Goal: Task Accomplishment & Management: Manage account settings

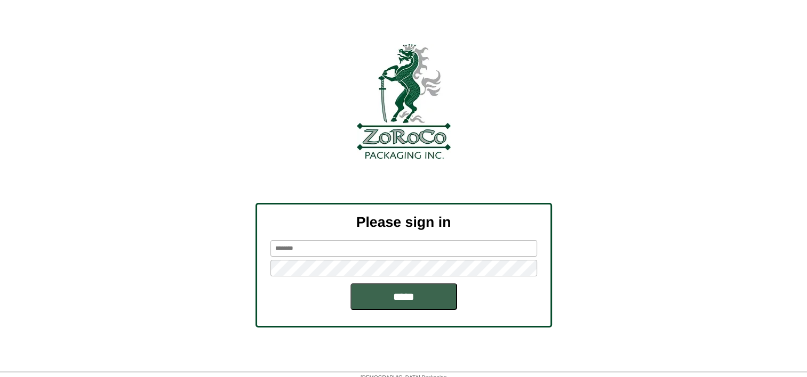
click at [303, 246] on input "text" at bounding box center [403, 248] width 267 height 17
type input "*********"
click at [350, 284] on input "*****" at bounding box center [403, 297] width 107 height 27
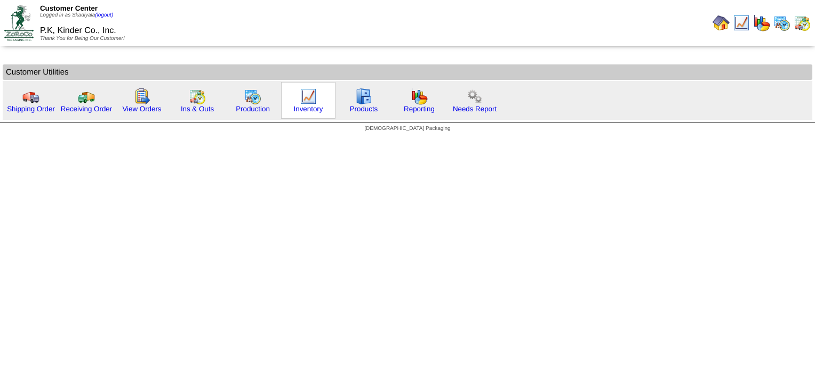
click at [307, 102] on img at bounding box center [308, 96] width 17 height 17
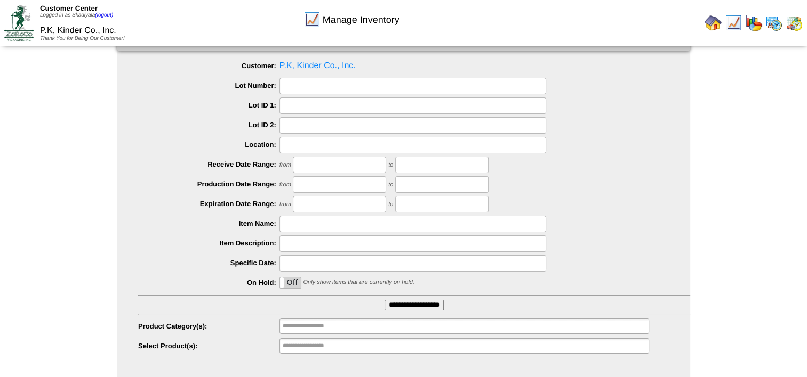
scroll to position [45, 0]
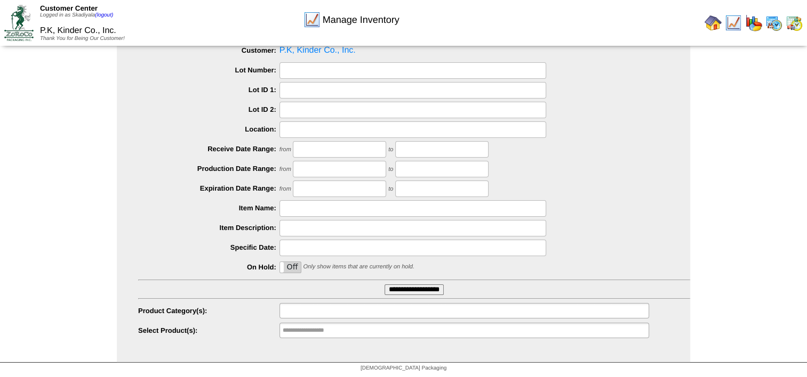
click at [325, 311] on input "text" at bounding box center [317, 310] width 68 height 13
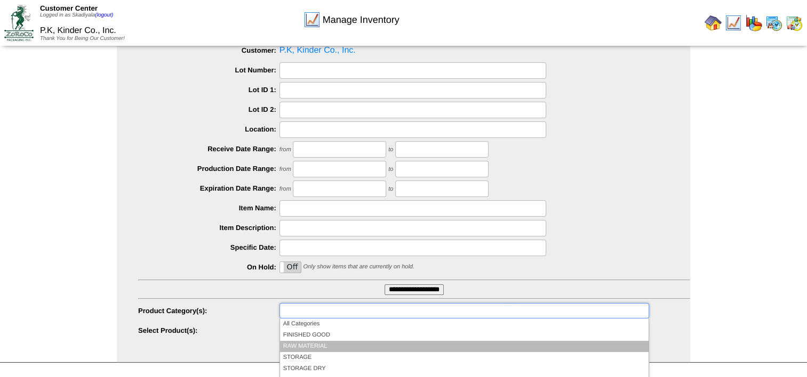
click at [324, 341] on li "RAW MATERIAL" at bounding box center [464, 346] width 368 height 11
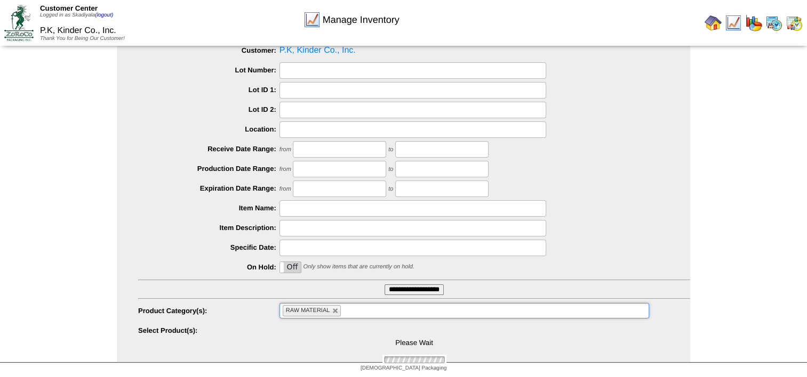
click at [737, 275] on div "Manage Inventory Select Inventory Parameters Customer: P.K, Kinder Co., Inc. Lo…" at bounding box center [403, 190] width 807 height 346
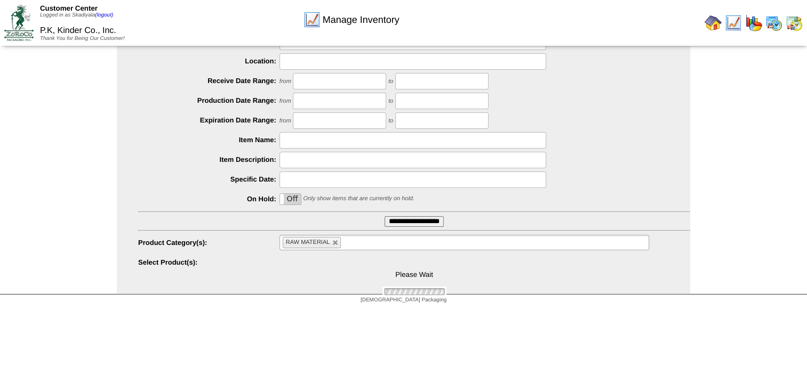
scroll to position [114, 0]
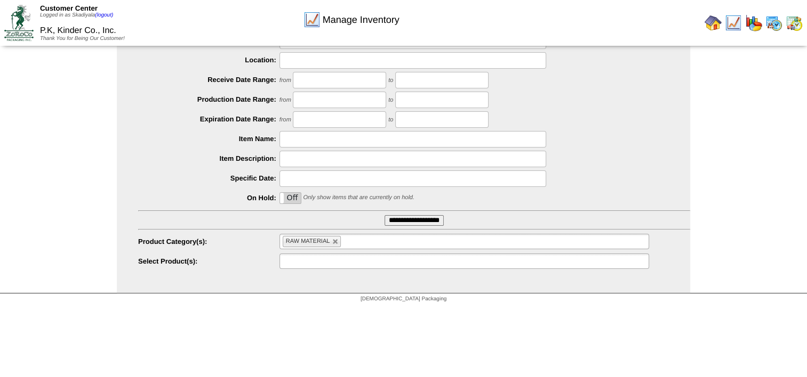
click at [437, 261] on ul at bounding box center [463, 261] width 369 height 15
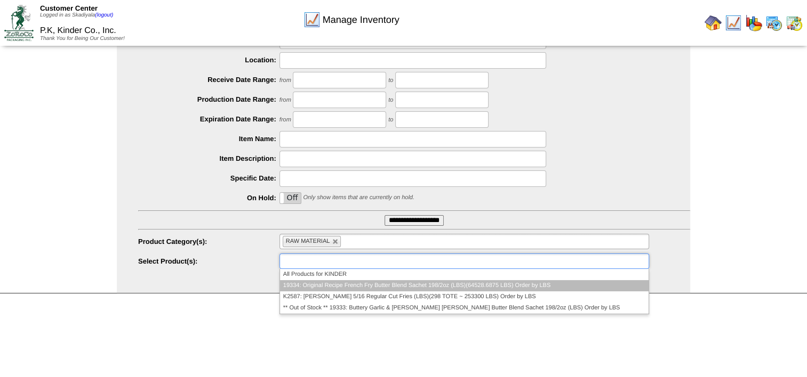
click at [502, 286] on li "19334: Original Recipe French Fry Butter Blend Sachet 198/2oz (LBS)(64528.6875 …" at bounding box center [464, 285] width 368 height 11
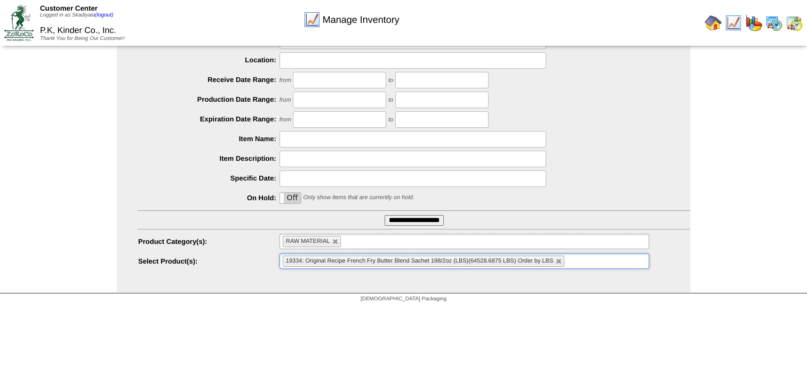
click at [586, 260] on ul "19334: Original Recipe French Fry Butter Blend Sachet 198/2oz (LBS)(64528.6875 …" at bounding box center [463, 261] width 369 height 15
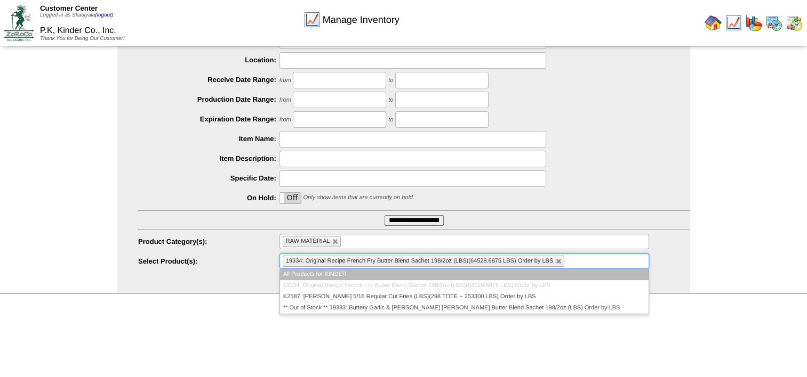
click at [586, 260] on ul "19334: Original Recipe French Fry Butter Blend Sachet 198/2oz (LBS)(64528.6875 …" at bounding box center [463, 261] width 369 height 15
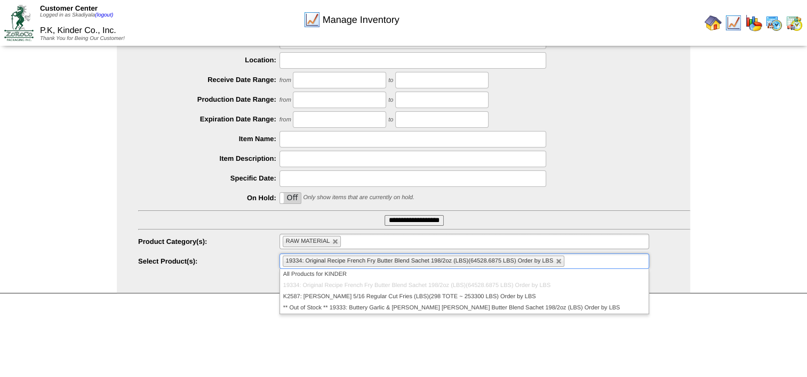
click at [705, 272] on div "Manage Inventory Select Inventory Parameters Customer: P.K, Kinder Co., Inc. Lo…" at bounding box center [403, 121] width 807 height 346
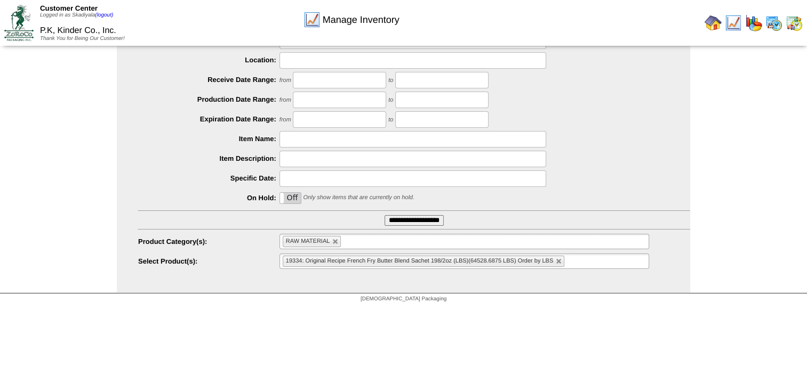
click at [571, 262] on input "text" at bounding box center [573, 261] width 13 height 13
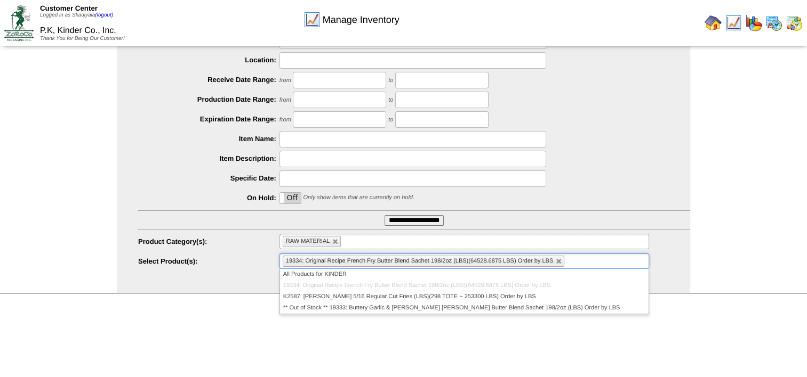
click at [523, 308] on html "Customer Center Logged in as Skadiyala (logout) P.K, Kinder Co., Inc. Thank You…" at bounding box center [403, 97] width 807 height 422
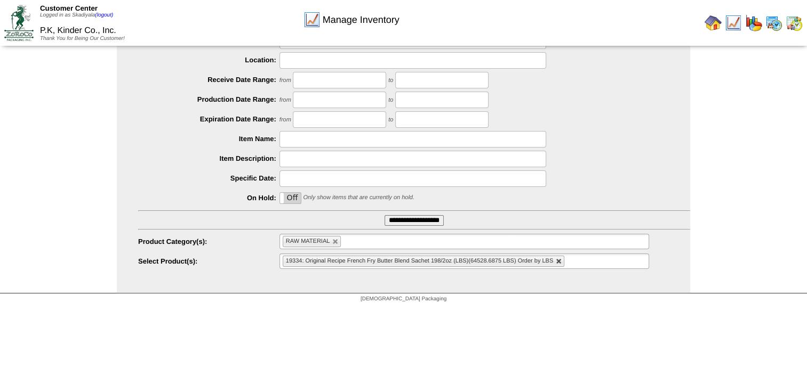
click at [558, 259] on link at bounding box center [558, 262] width 6 height 6
type input "**********"
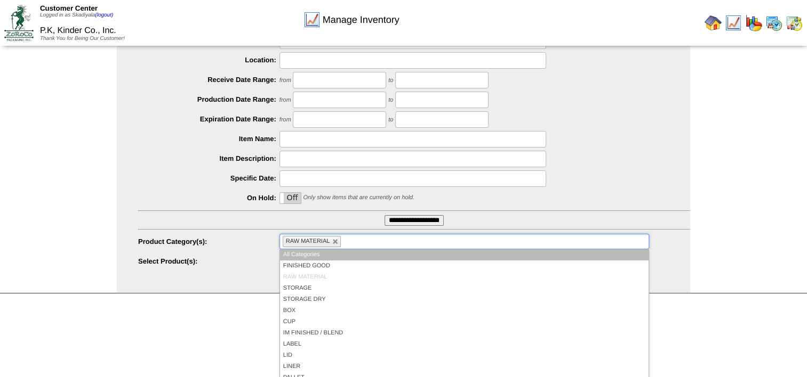
click at [331, 239] on li "RAW MATERIAL" at bounding box center [312, 241] width 59 height 11
click at [333, 240] on link at bounding box center [335, 242] width 6 height 6
click at [348, 241] on ul at bounding box center [463, 241] width 369 height 15
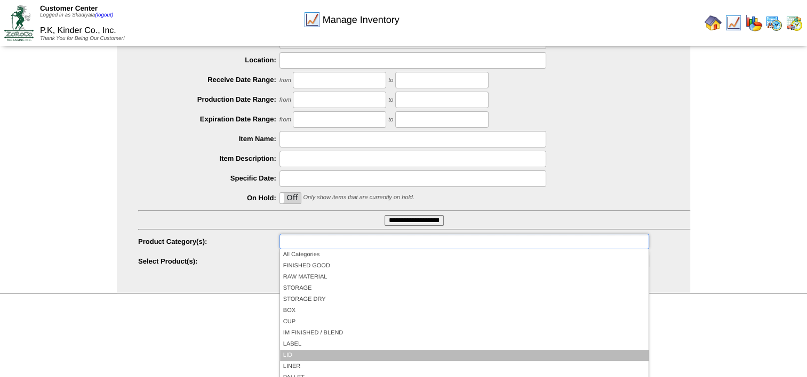
scroll to position [62, 0]
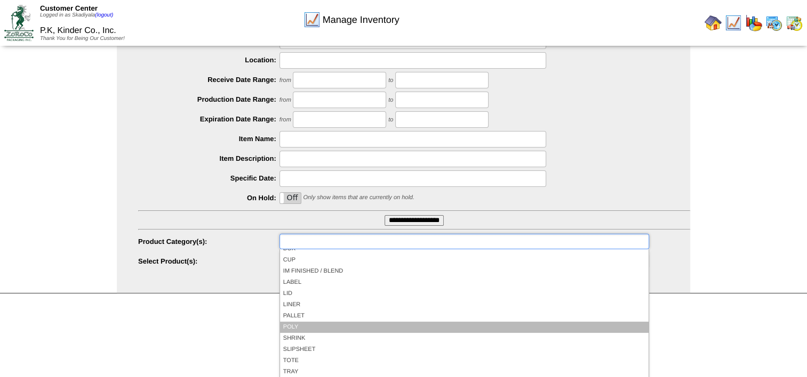
click at [299, 329] on li "POLY" at bounding box center [464, 327] width 368 height 11
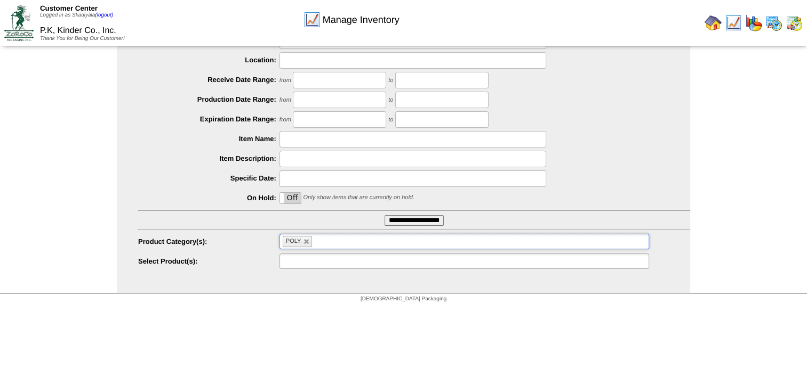
click at [443, 260] on ul at bounding box center [463, 261] width 369 height 15
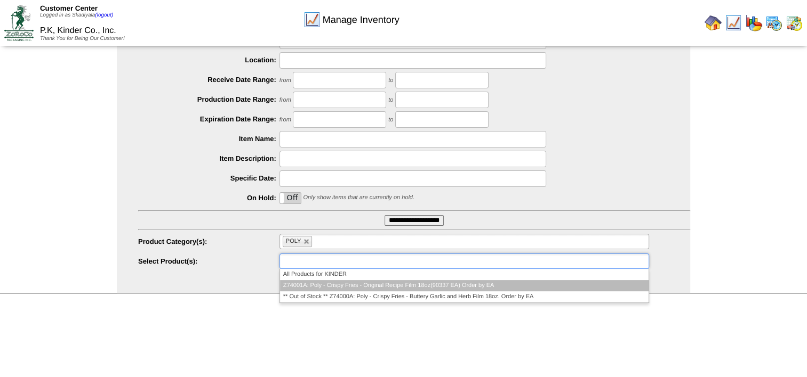
click at [487, 285] on li "Z74001A: Poly - Crispy Fries - Original Recipe Film 18oz(90337 EA) Order by EA" at bounding box center [464, 285] width 368 height 11
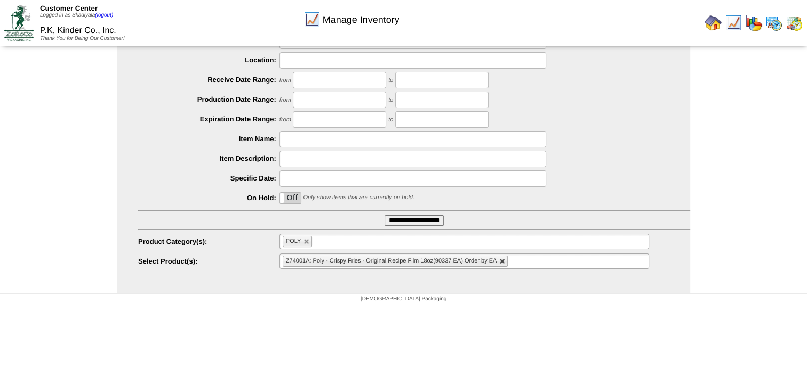
click at [503, 259] on link at bounding box center [502, 262] width 6 height 6
type input "**********"
click at [305, 243] on link at bounding box center [306, 242] width 6 height 6
type input "**********"
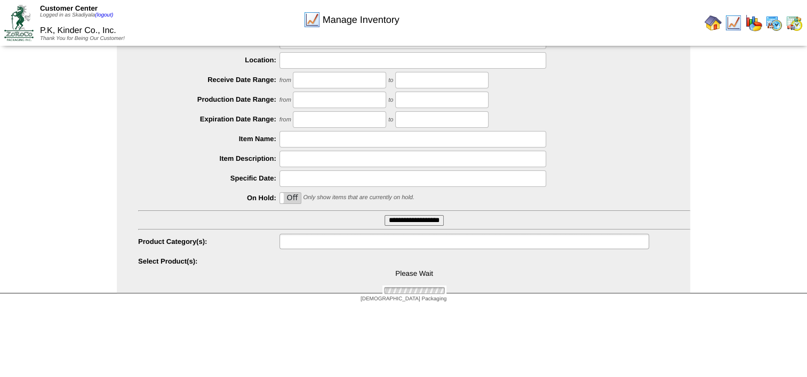
click at [326, 243] on input "text" at bounding box center [317, 241] width 68 height 13
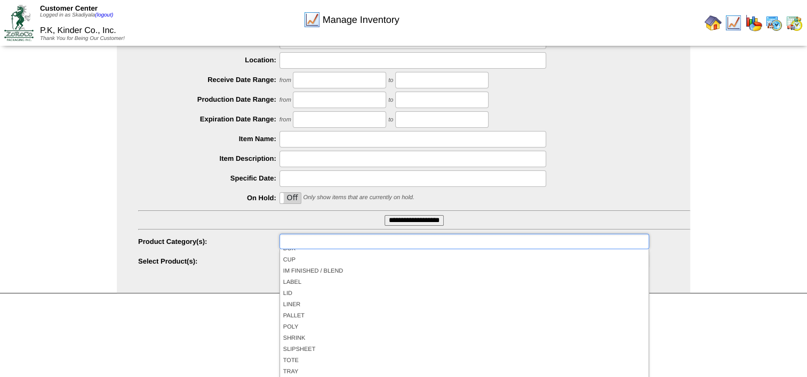
click at [708, 308] on html "Customer Center Logged in as Skadiyala (logout) P.K, Kinder Co., Inc. Thank You…" at bounding box center [403, 97] width 807 height 422
type input "**********"
click at [385, 247] on ul at bounding box center [463, 241] width 369 height 15
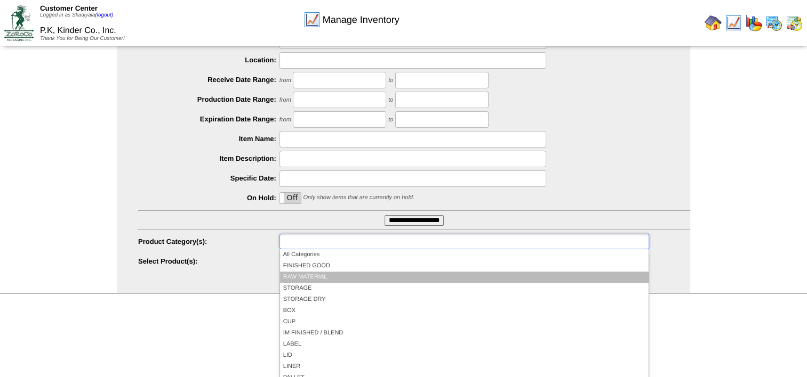
click at [327, 277] on li "RAW MATERIAL" at bounding box center [464, 277] width 368 height 11
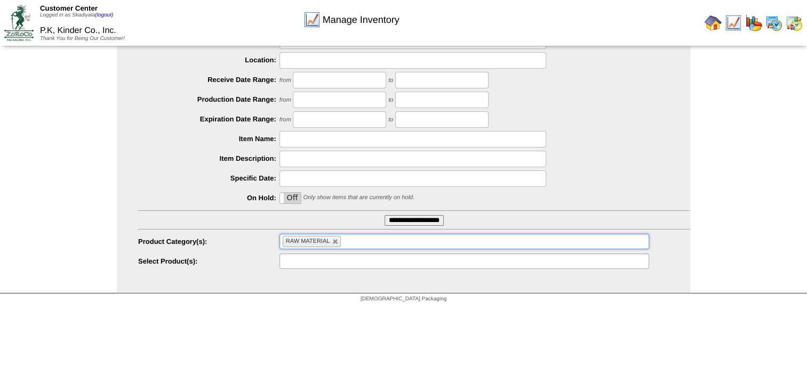
click at [448, 262] on ul at bounding box center [463, 261] width 369 height 15
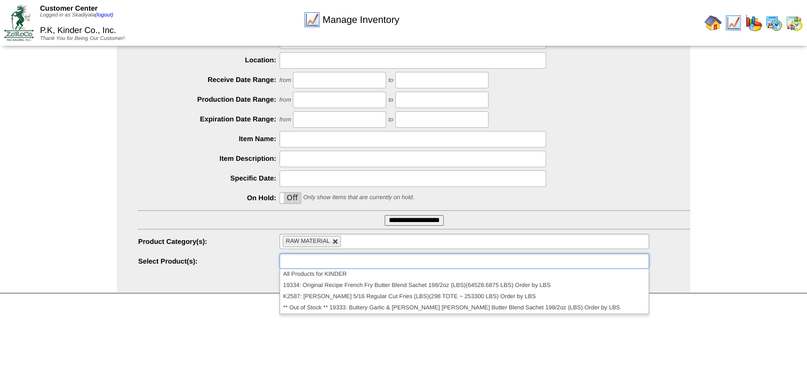
click at [335, 242] on link at bounding box center [335, 242] width 6 height 6
type input "**********"
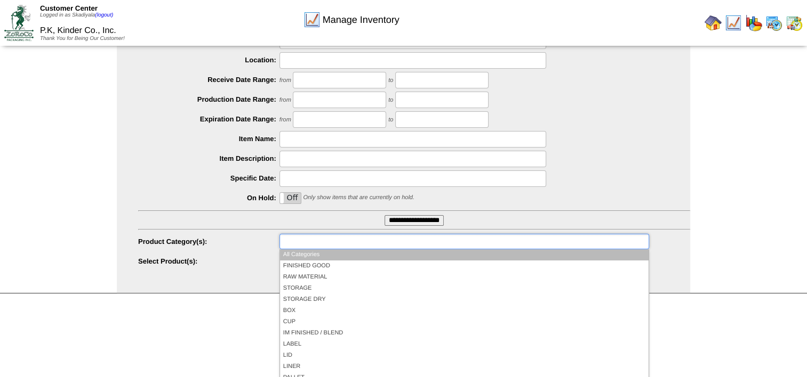
click at [340, 243] on input "text" at bounding box center [317, 241] width 68 height 13
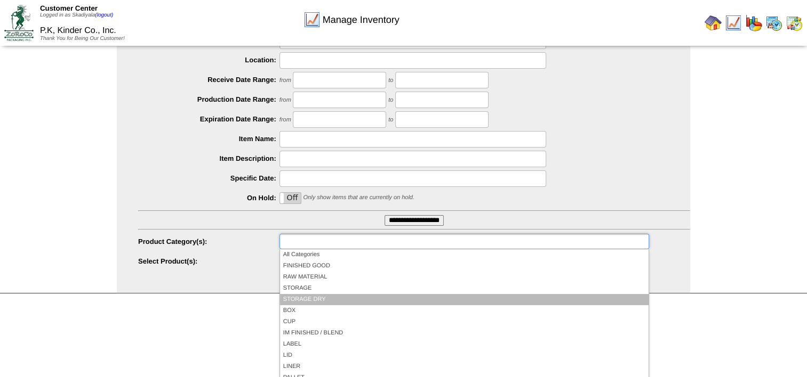
scroll to position [62, 0]
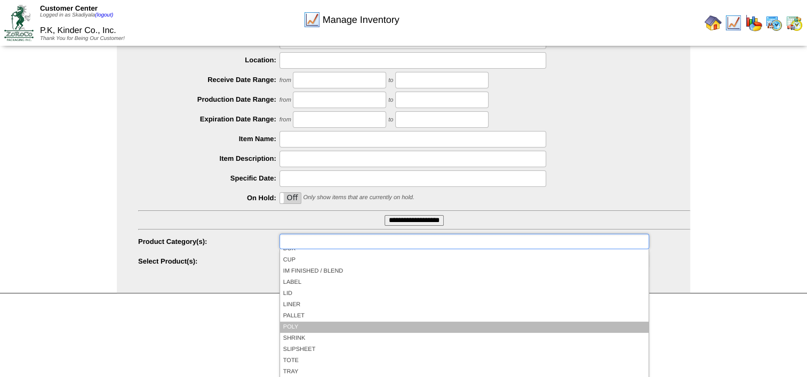
click at [314, 324] on li "POLY" at bounding box center [464, 327] width 368 height 11
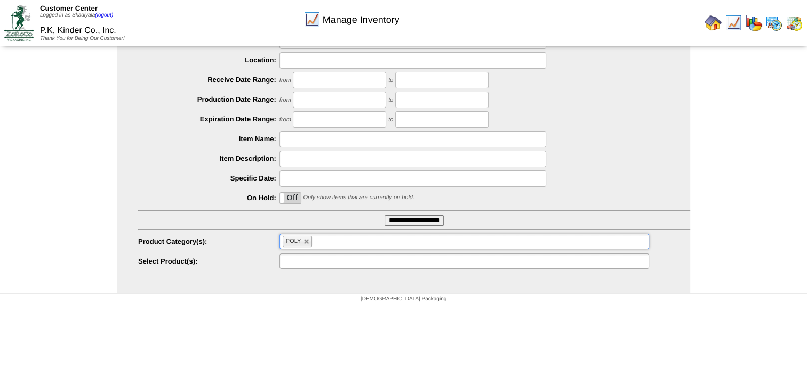
click at [380, 261] on ul at bounding box center [463, 261] width 369 height 15
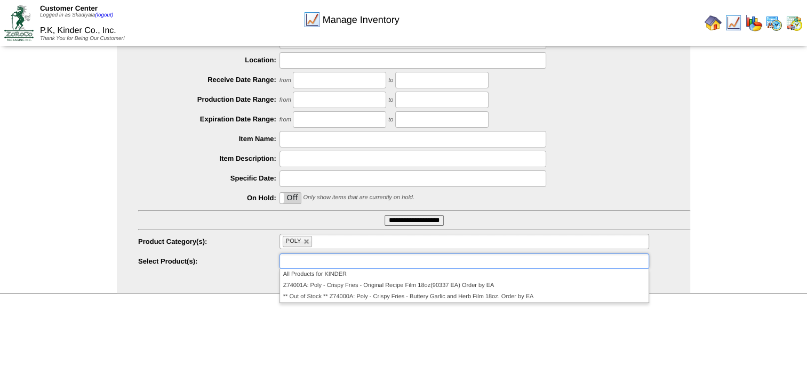
click at [707, 308] on html "Customer Center Logged in as Skadiyala (logout) P.K, Kinder Co., Inc. Thank You…" at bounding box center [403, 97] width 807 height 422
type input "**********"
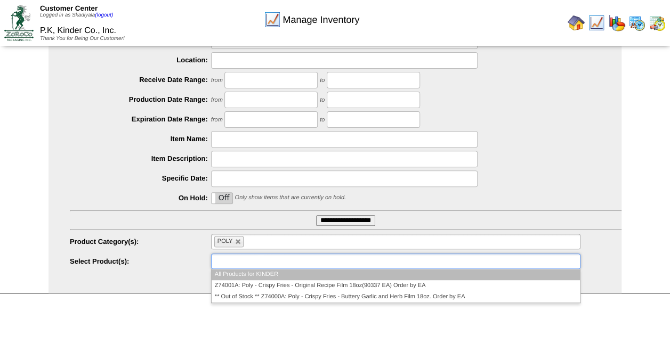
click at [234, 259] on input "text" at bounding box center [248, 261] width 68 height 13
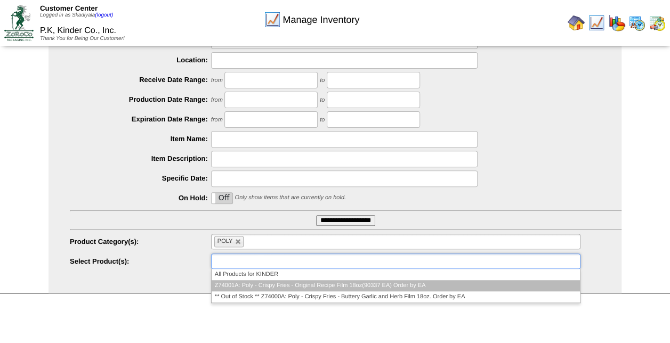
click at [280, 284] on li "Z74001A: Poly - Crispy Fries - Original Recipe Film 18oz(90337 EA) Order by EA" at bounding box center [396, 285] width 368 height 11
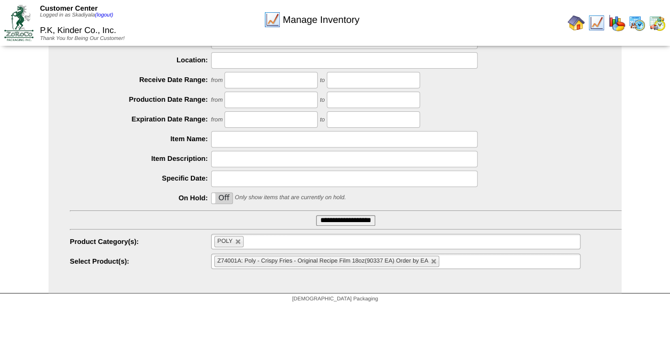
click at [210, 306] on div "[DEMOGRAPHIC_DATA] Packaging" at bounding box center [335, 301] width 670 height 14
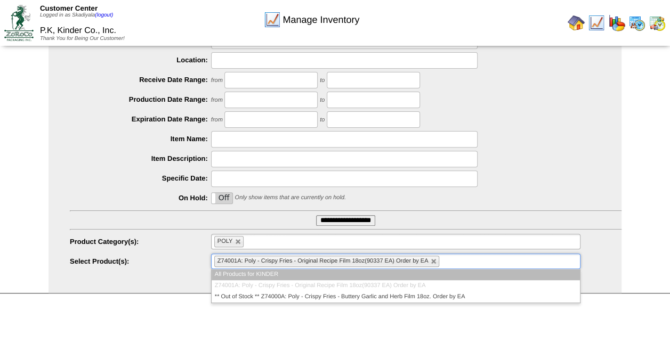
click at [454, 261] on input "text" at bounding box center [448, 261] width 13 height 13
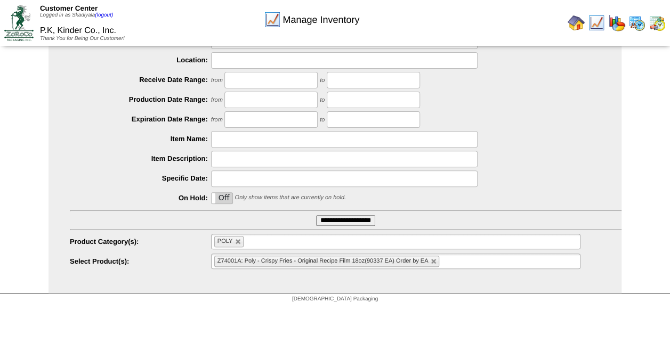
click at [631, 158] on div "Manage Inventory Select Inventory Parameters Customer: P.K, Kinder Co., Inc. Lo…" at bounding box center [335, 121] width 670 height 346
click at [350, 223] on input "**********" at bounding box center [345, 220] width 59 height 11
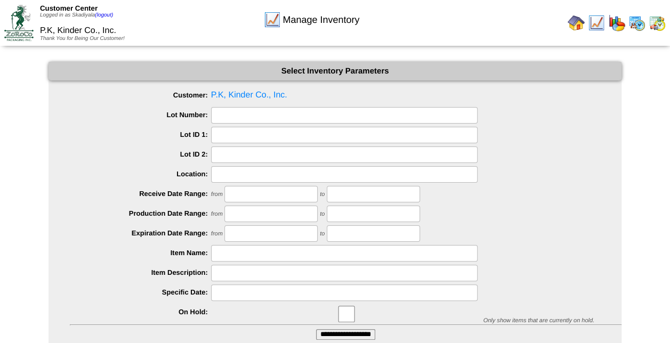
scroll to position [79, 0]
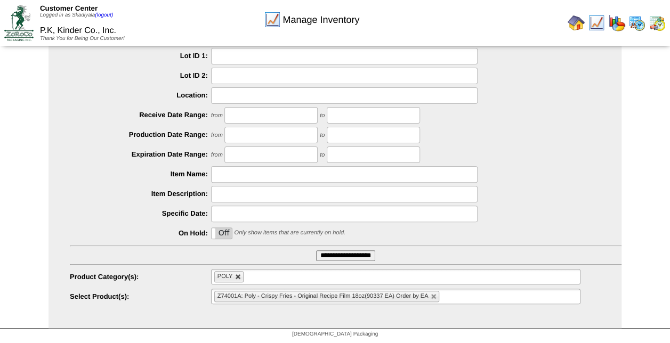
click at [237, 279] on link at bounding box center [238, 277] width 6 height 6
type input "**********"
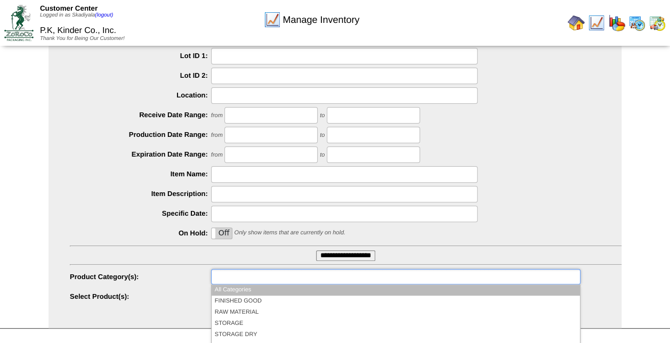
click at [340, 273] on ul at bounding box center [395, 276] width 369 height 15
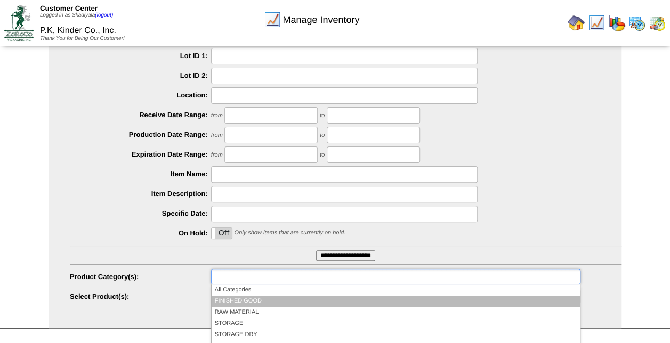
click at [289, 296] on li "FINISHED GOOD" at bounding box center [396, 301] width 368 height 11
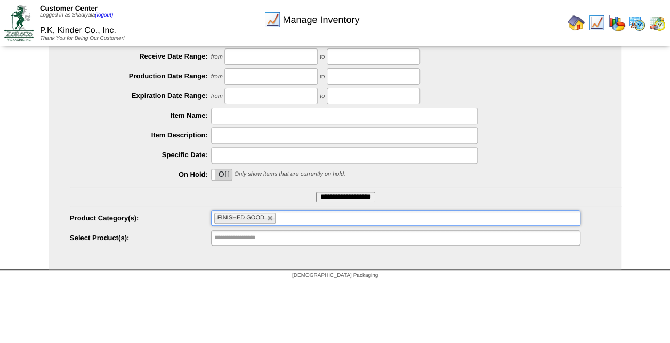
scroll to position [139, 0]
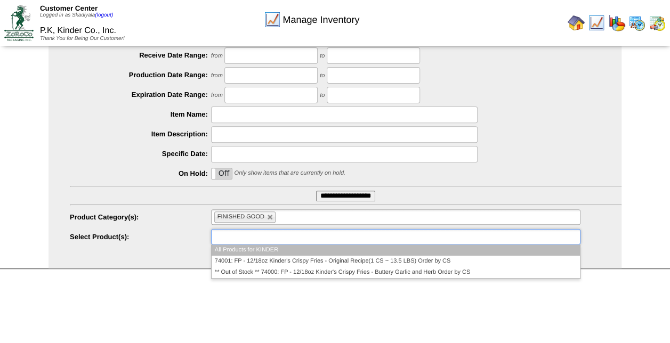
click at [440, 239] on ul at bounding box center [395, 236] width 369 height 15
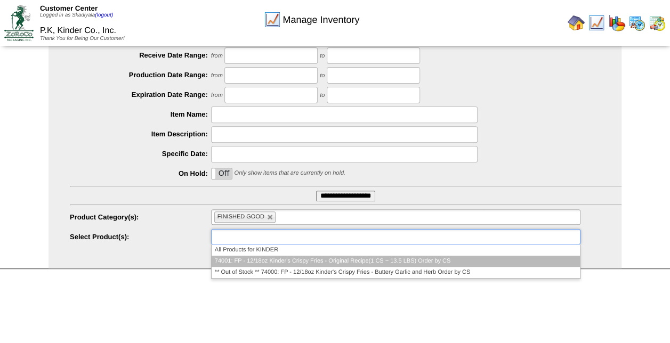
click at [418, 263] on li "74001: FP - 12/18oz Kinder's Crispy Fries - Original Recipe(1 CS ~ 13.5 LBS) Or…" at bounding box center [396, 261] width 368 height 11
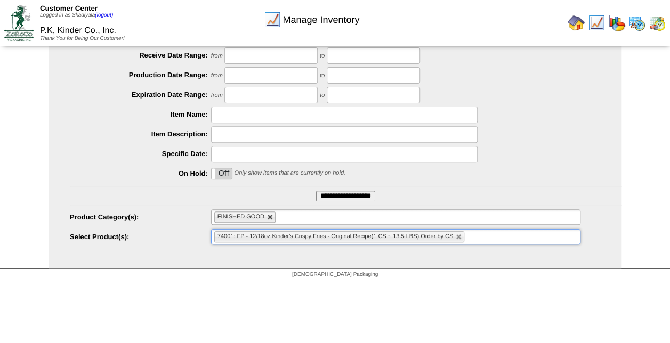
click at [270, 220] on link at bounding box center [270, 217] width 6 height 6
type input "**********"
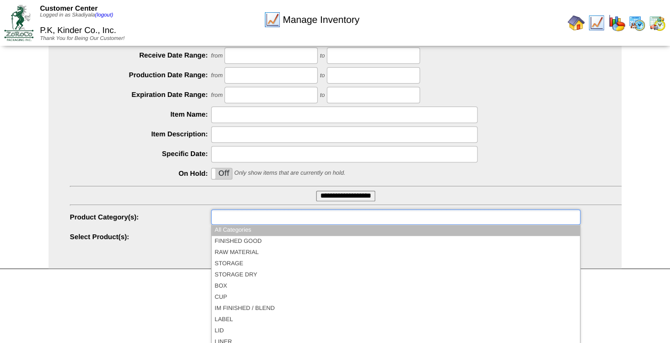
click at [270, 220] on input "text" at bounding box center [248, 217] width 68 height 13
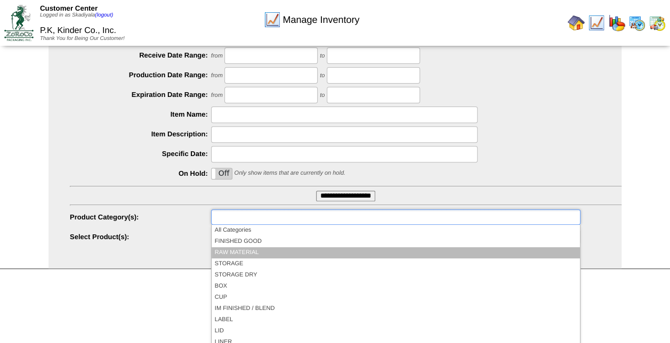
click at [253, 255] on li "RAW MATERIAL" at bounding box center [396, 252] width 368 height 11
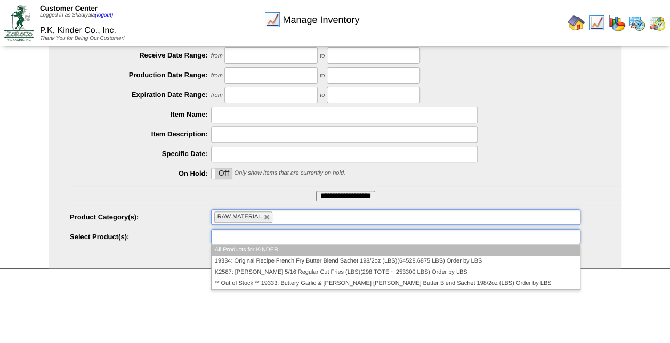
click at [388, 237] on ul at bounding box center [395, 236] width 369 height 15
click at [413, 247] on li "All Products for KINDER" at bounding box center [396, 250] width 368 height 11
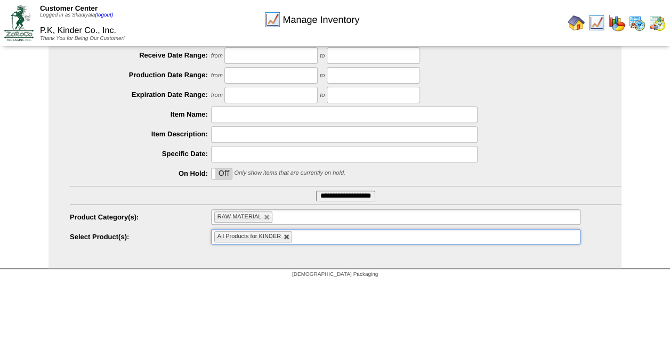
click at [286, 238] on link at bounding box center [287, 237] width 6 height 6
click at [264, 217] on link at bounding box center [267, 217] width 6 height 6
type input "**********"
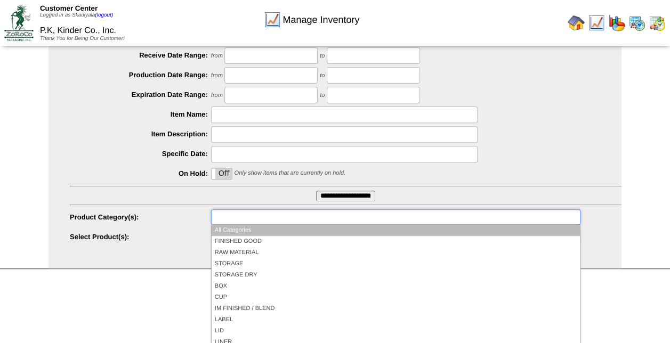
click at [500, 216] on ul at bounding box center [395, 217] width 369 height 15
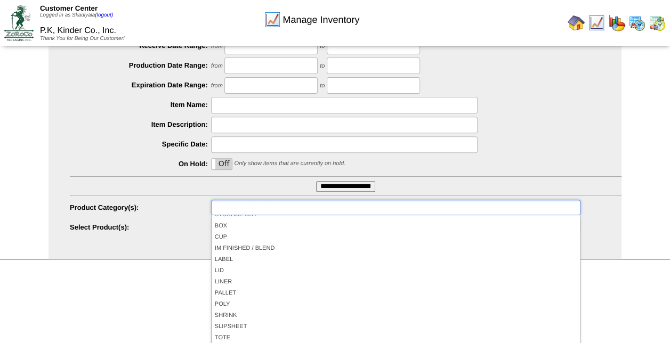
scroll to position [62, 0]
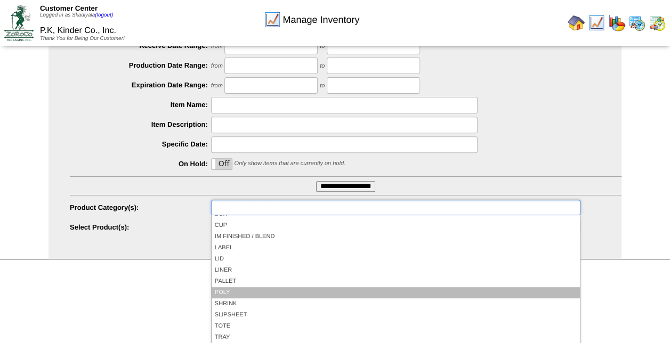
click at [447, 290] on li "POLY" at bounding box center [396, 292] width 368 height 11
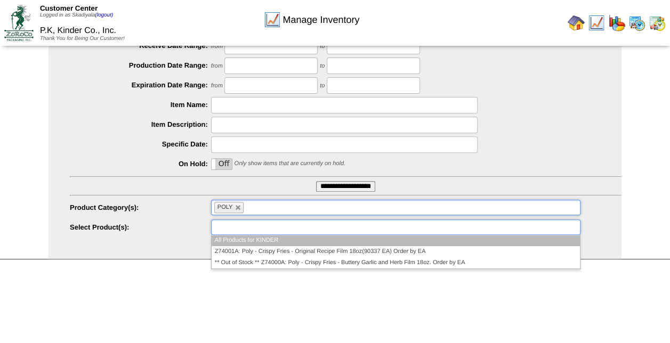
click at [318, 231] on ul at bounding box center [395, 227] width 369 height 15
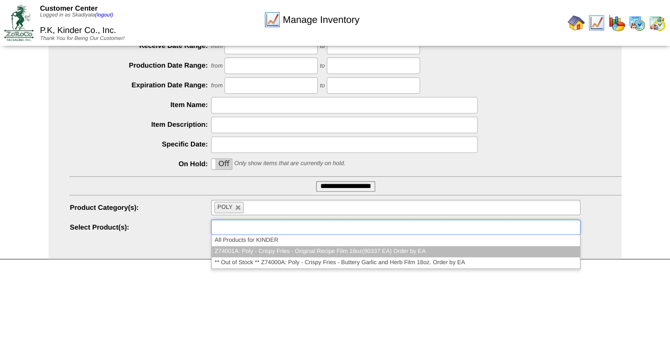
click at [353, 251] on li "Z74001A: Poly - Crispy Fries - Original Recipe Film 18oz(90337 EA) Order by EA" at bounding box center [396, 251] width 368 height 11
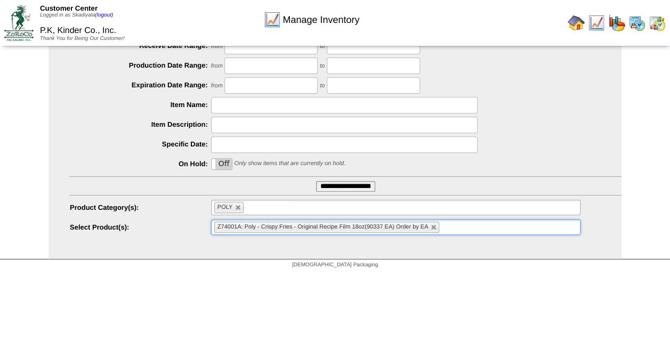
scroll to position [0, 0]
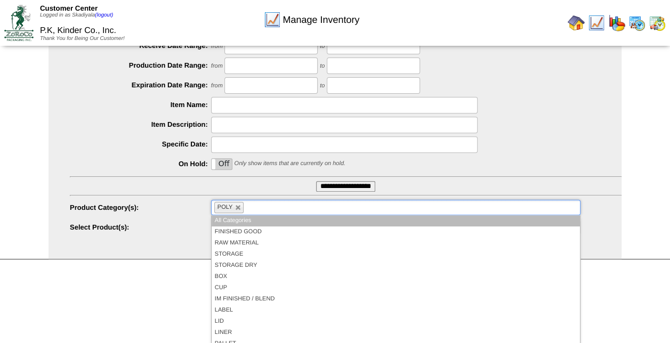
click at [348, 209] on ul "POLY" at bounding box center [395, 207] width 369 height 15
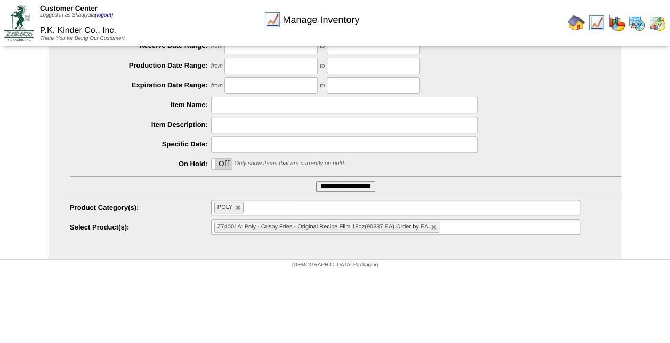
click at [617, 215] on div "**********" at bounding box center [346, 208] width 552 height 17
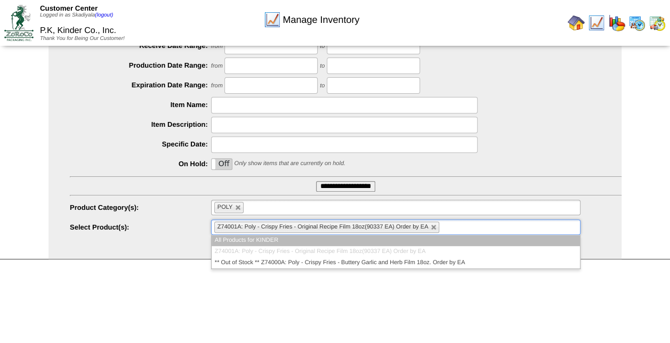
click at [527, 225] on ul "Z74001A: Poly - Crispy Fries - Original Recipe Film 18oz(90337 EA) Order by EA" at bounding box center [395, 227] width 369 height 15
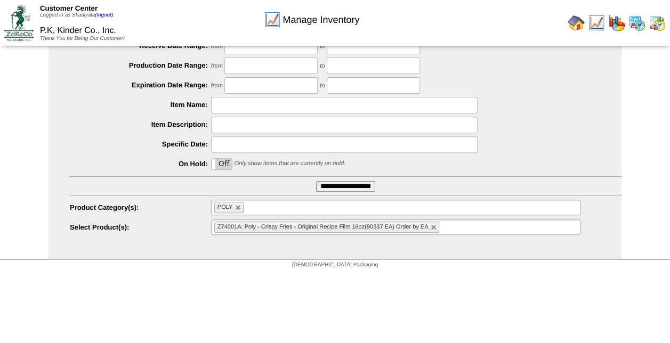
click at [626, 220] on div "Manage Inventory Select Inventory Parameters Customer: P.K, Kinder Co., Inc. Lo…" at bounding box center [335, 87] width 670 height 346
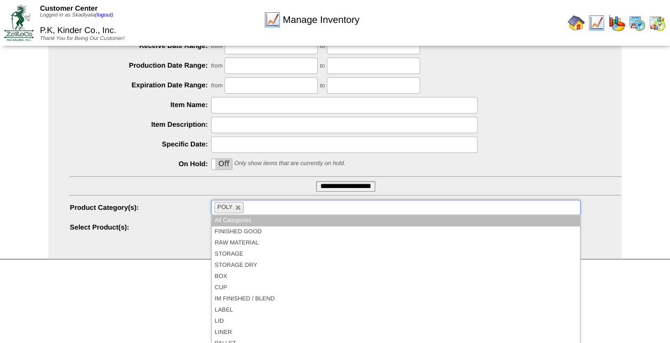
click at [260, 209] on ul "POLY" at bounding box center [395, 207] width 369 height 15
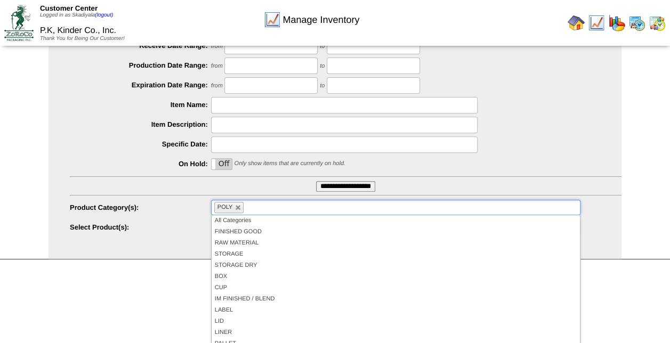
click at [608, 267] on div "[DEMOGRAPHIC_DATA] Packaging" at bounding box center [335, 267] width 670 height 14
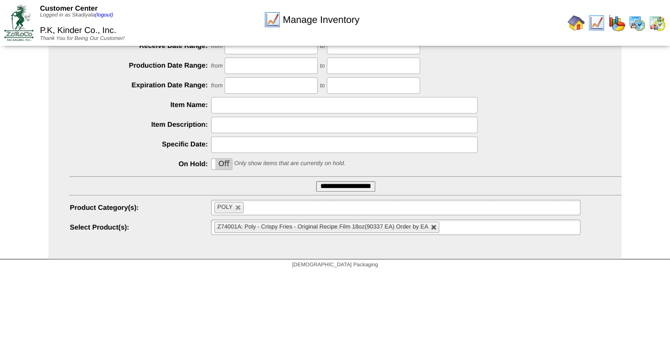
click at [435, 224] on link at bounding box center [434, 227] width 6 height 6
type input "**********"
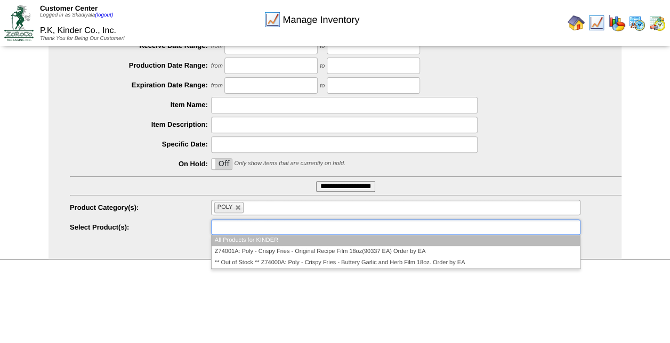
click at [435, 224] on ul at bounding box center [395, 227] width 369 height 15
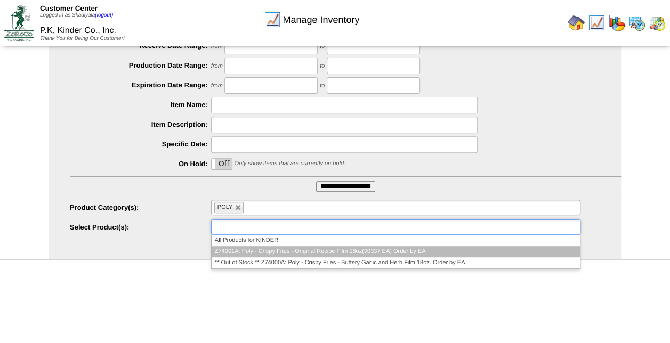
click at [418, 253] on li "Z74001A: Poly - Crispy Fries - Original Recipe Film 18oz(90337 EA) Order by EA" at bounding box center [396, 251] width 368 height 11
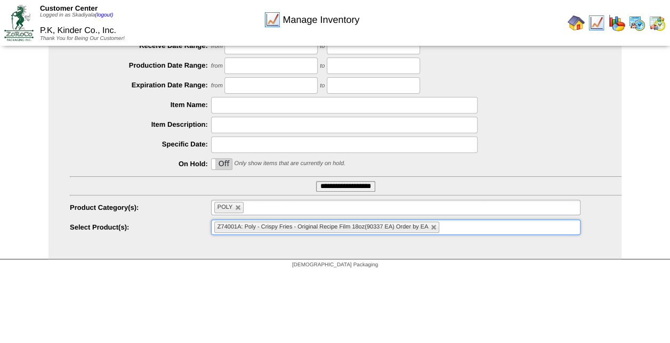
click at [515, 274] on html "Customer Center Logged in as Skadiyala (logout) P.K, Kinder Co., Inc. Thank You…" at bounding box center [335, 63] width 670 height 422
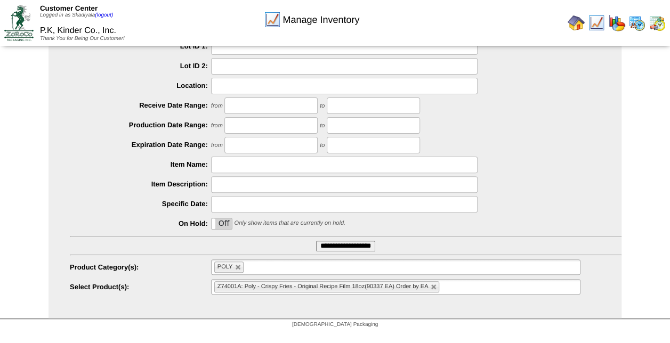
scroll to position [148, 0]
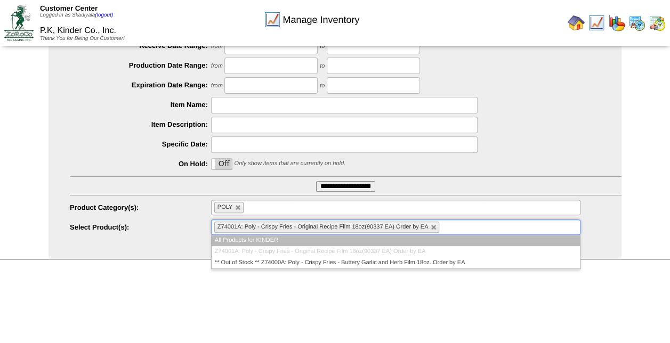
click at [448, 228] on input "text" at bounding box center [448, 227] width 13 height 13
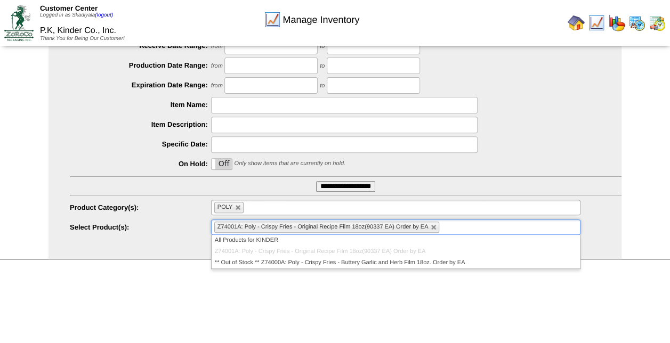
click at [381, 274] on html "Customer Center Logged in as Skadiyala (logout) P.K, Kinder Co., Inc. Thank You…" at bounding box center [335, 63] width 670 height 422
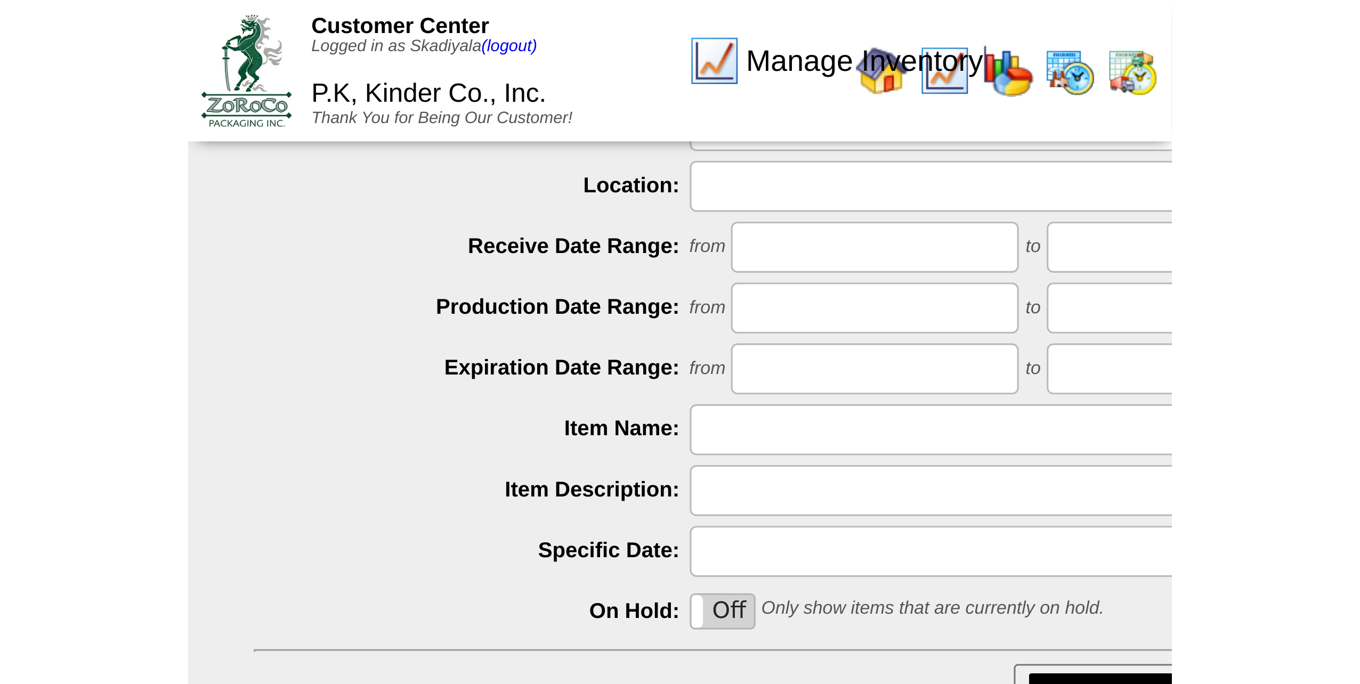
scroll to position [0, 0]
